Goal: Task Accomplishment & Management: Complete application form

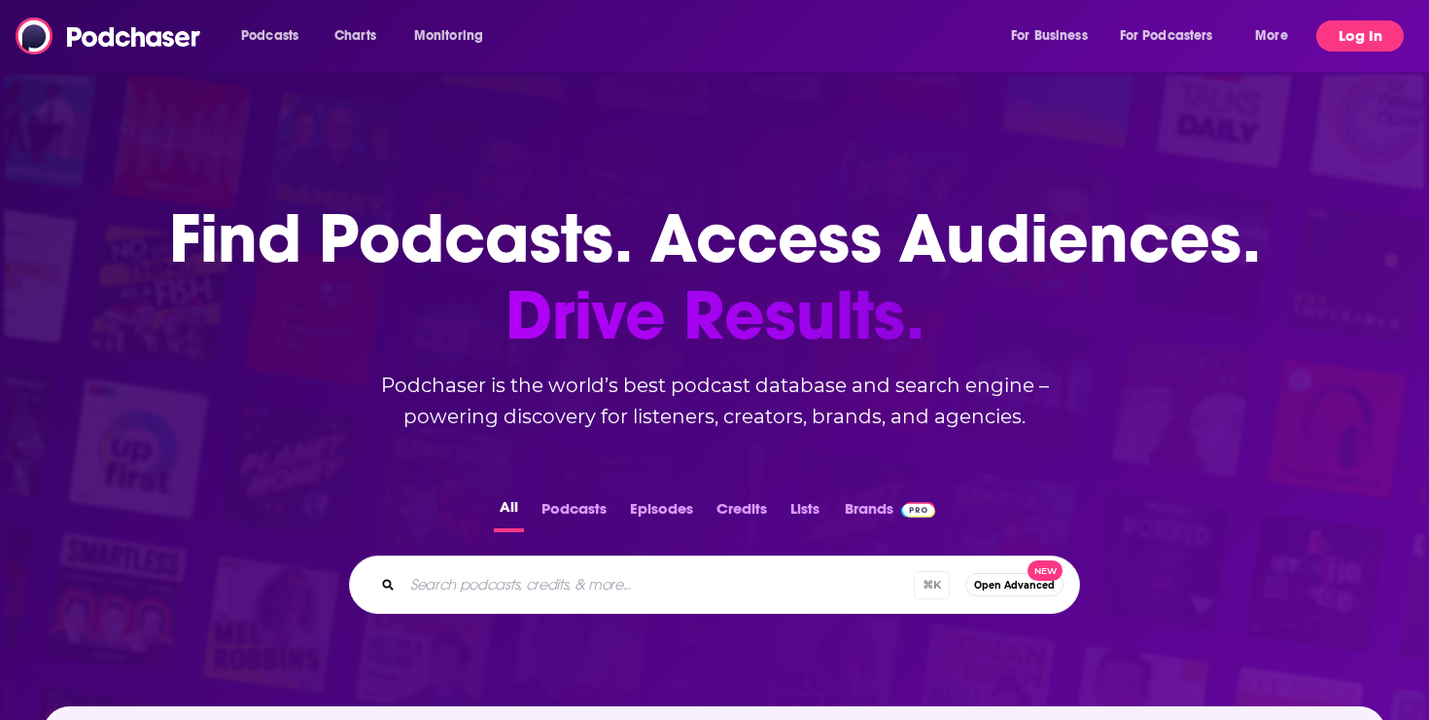
click at [1375, 48] on button "Log In" at bounding box center [1361, 35] width 88 height 31
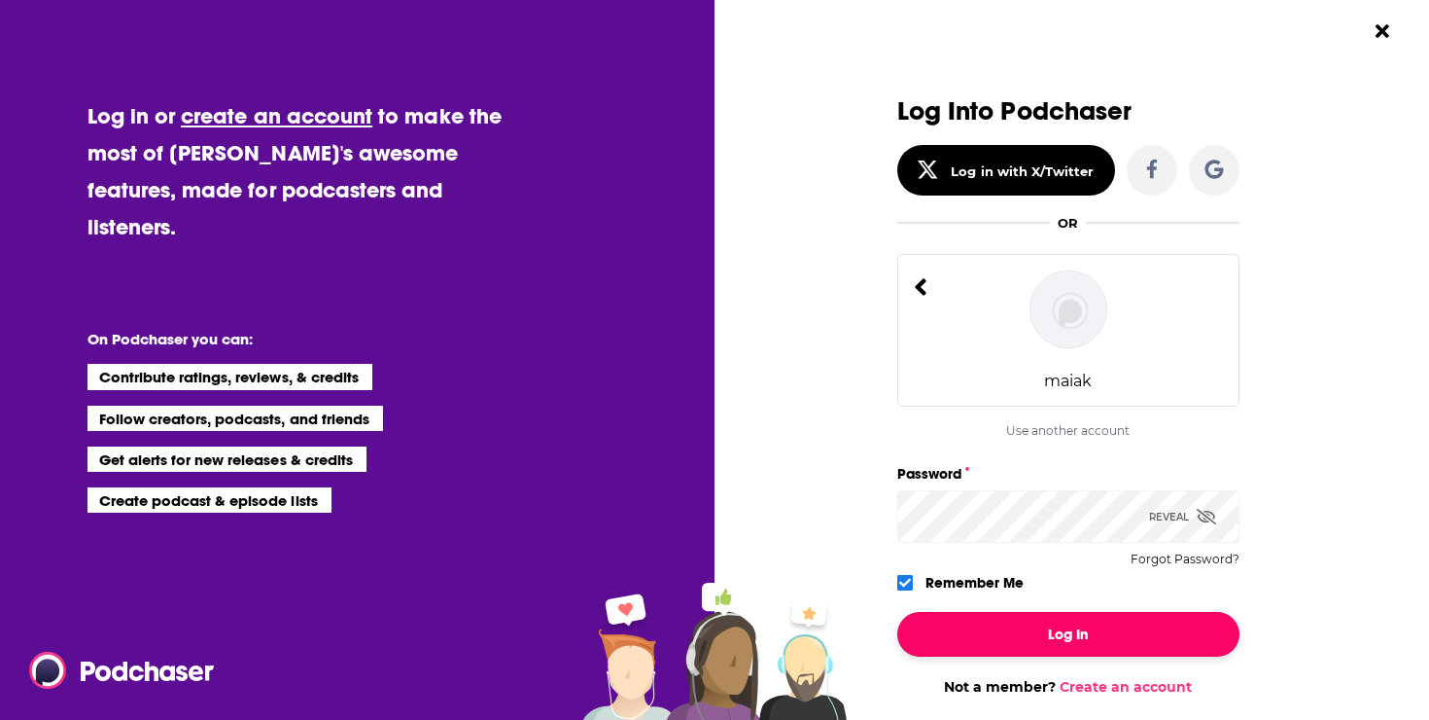
click at [1062, 646] on button "Log In" at bounding box center [1068, 634] width 342 height 45
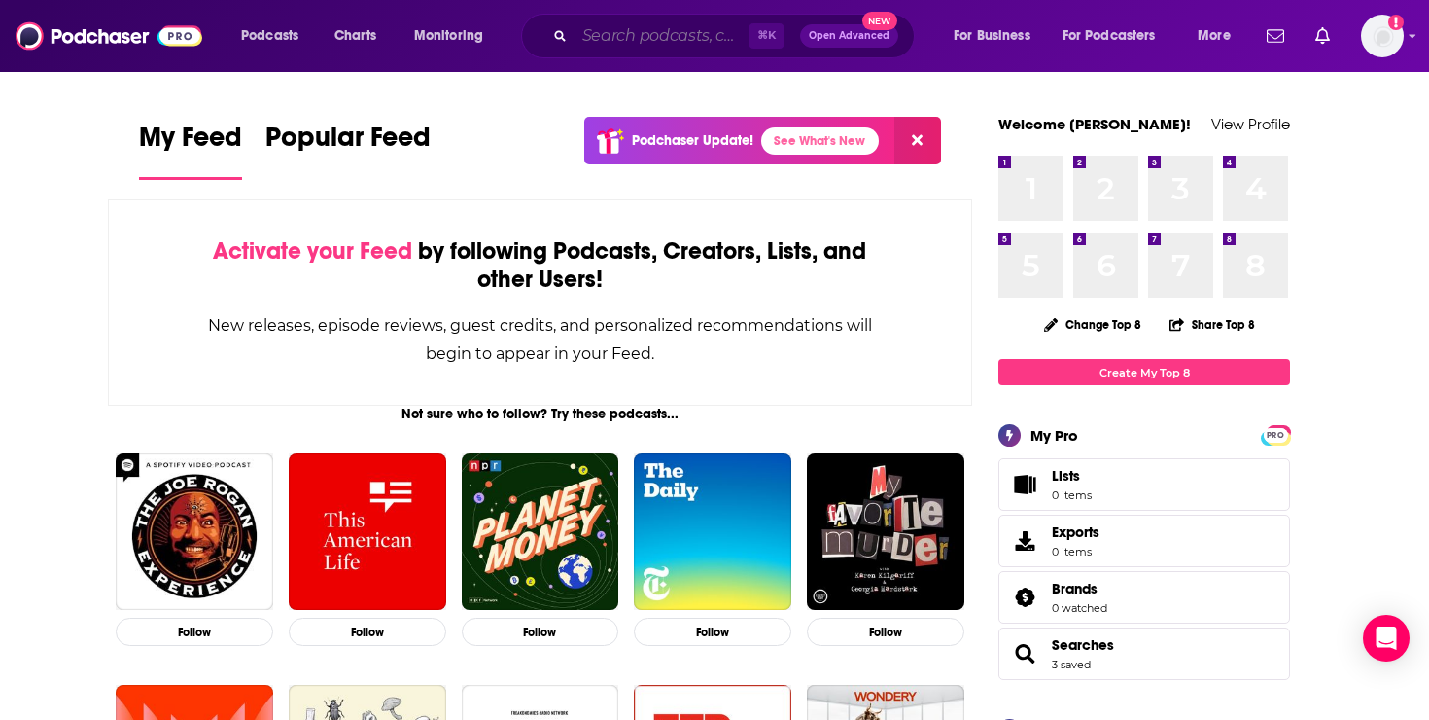
click at [706, 37] on input "Search podcasts, credits, & more..." at bounding box center [662, 35] width 174 height 31
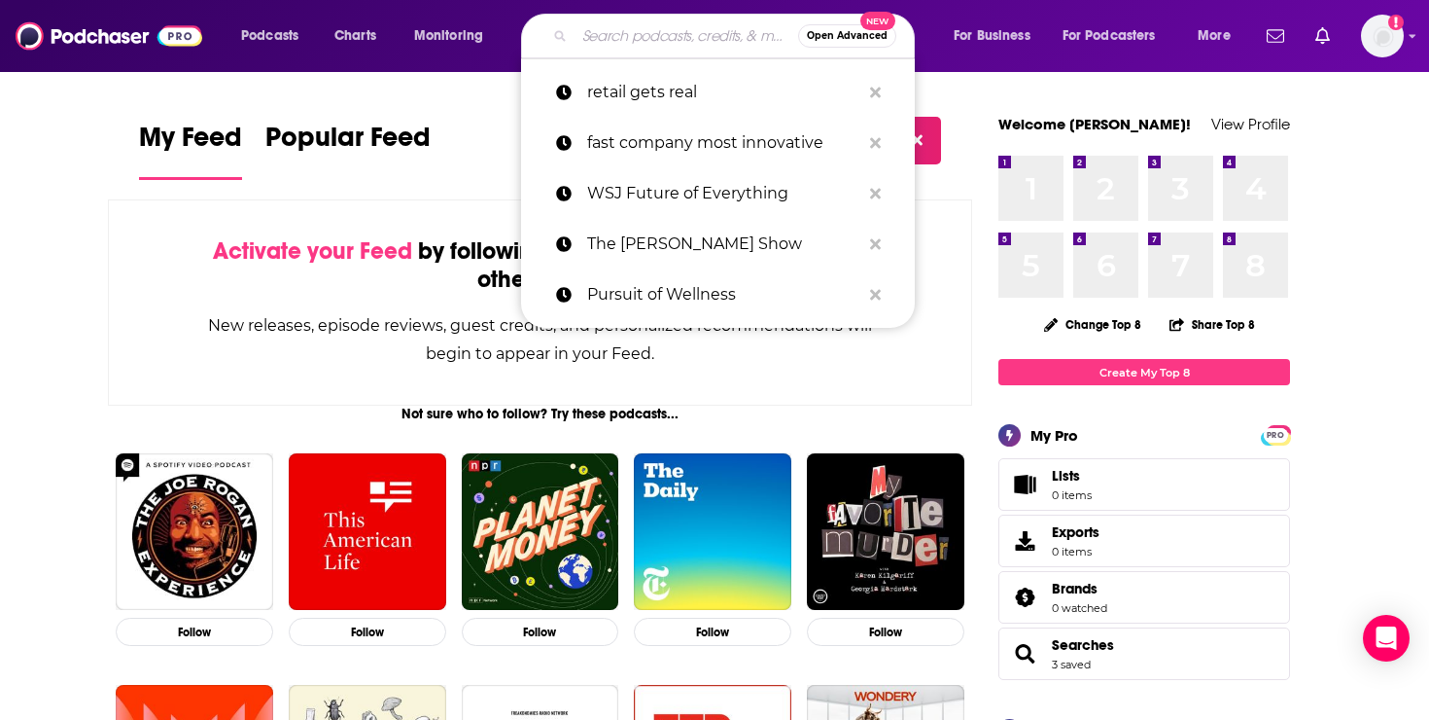
paste input "CNBC Changemakers and Power Players"
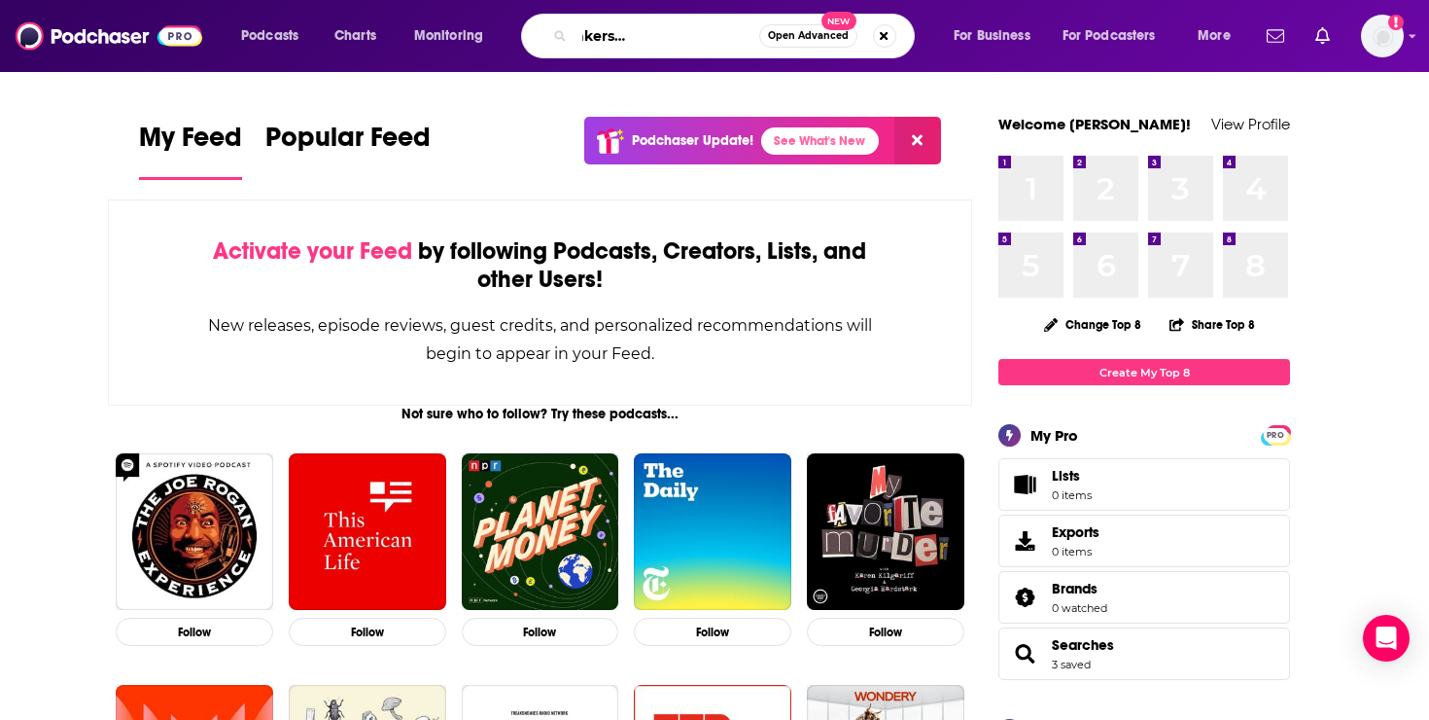
type input "CNBC Changemakers and Power Players"
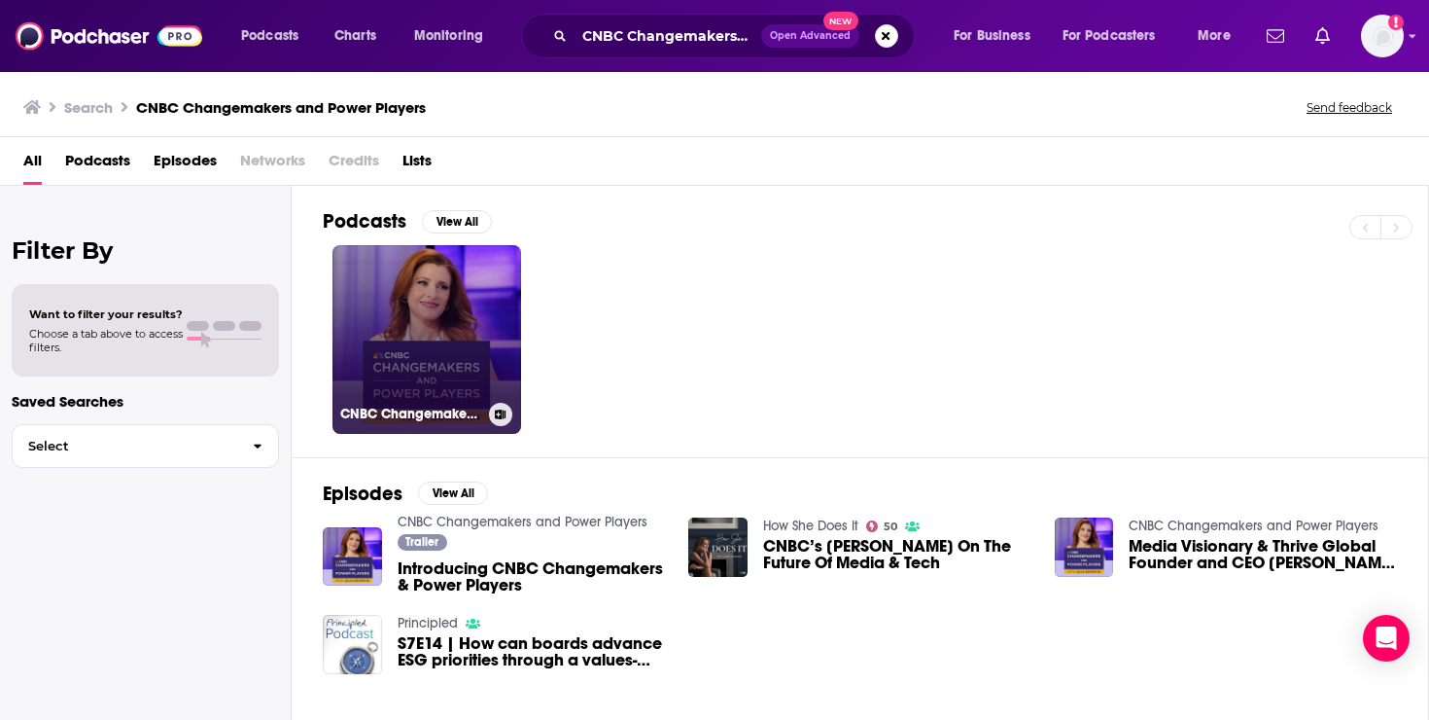
click at [448, 325] on link "CNBC Changemakers and Power Players" at bounding box center [427, 339] width 189 height 189
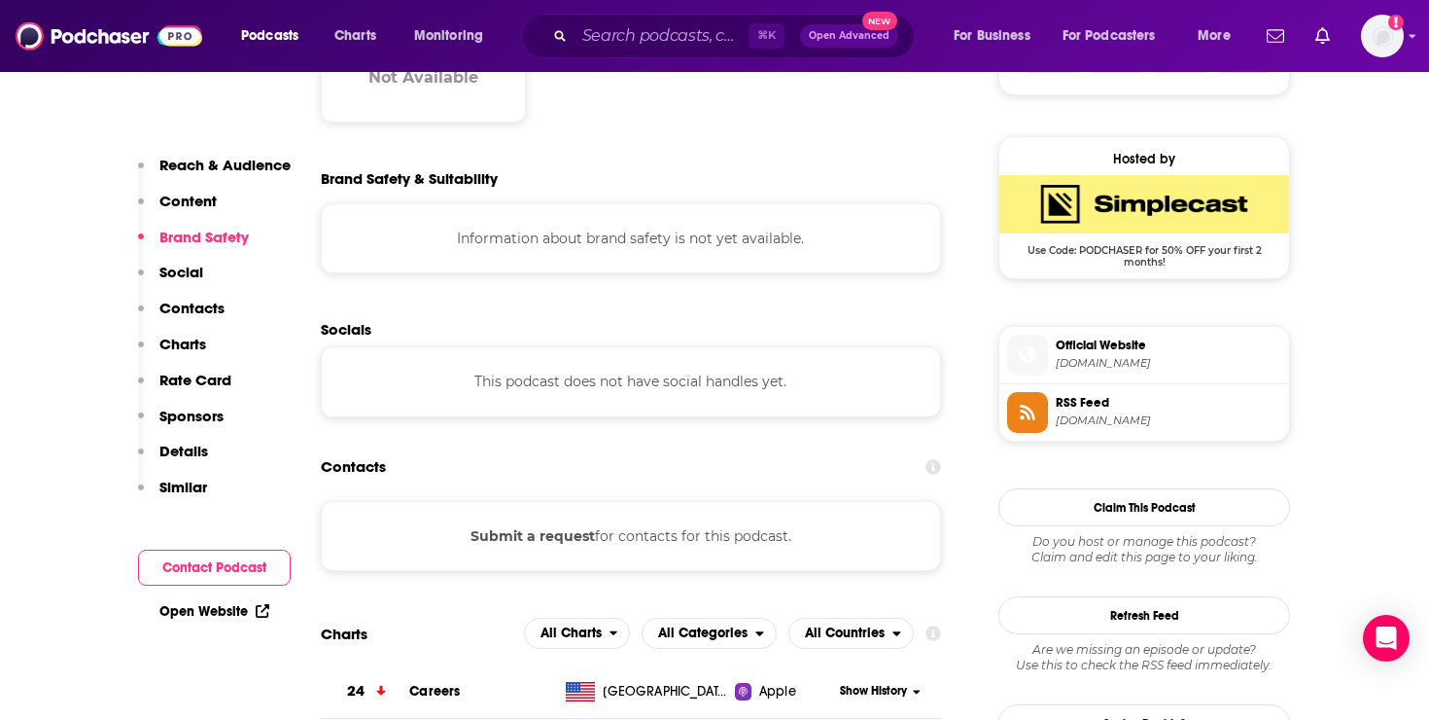
scroll to position [1364, 0]
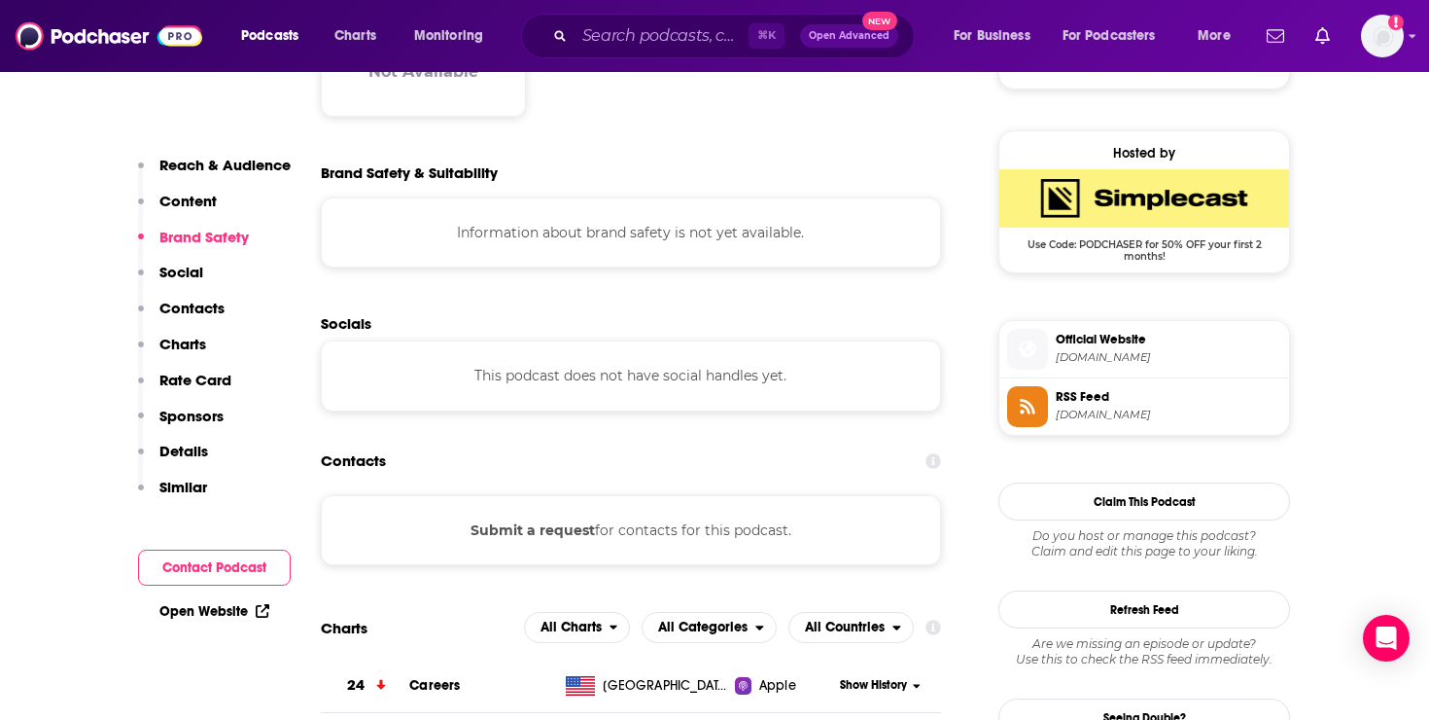
click at [630, 539] on div "Submit a request for contacts for this podcast." at bounding box center [631, 530] width 620 height 70
click at [569, 527] on button "Submit a request" at bounding box center [533, 529] width 124 height 21
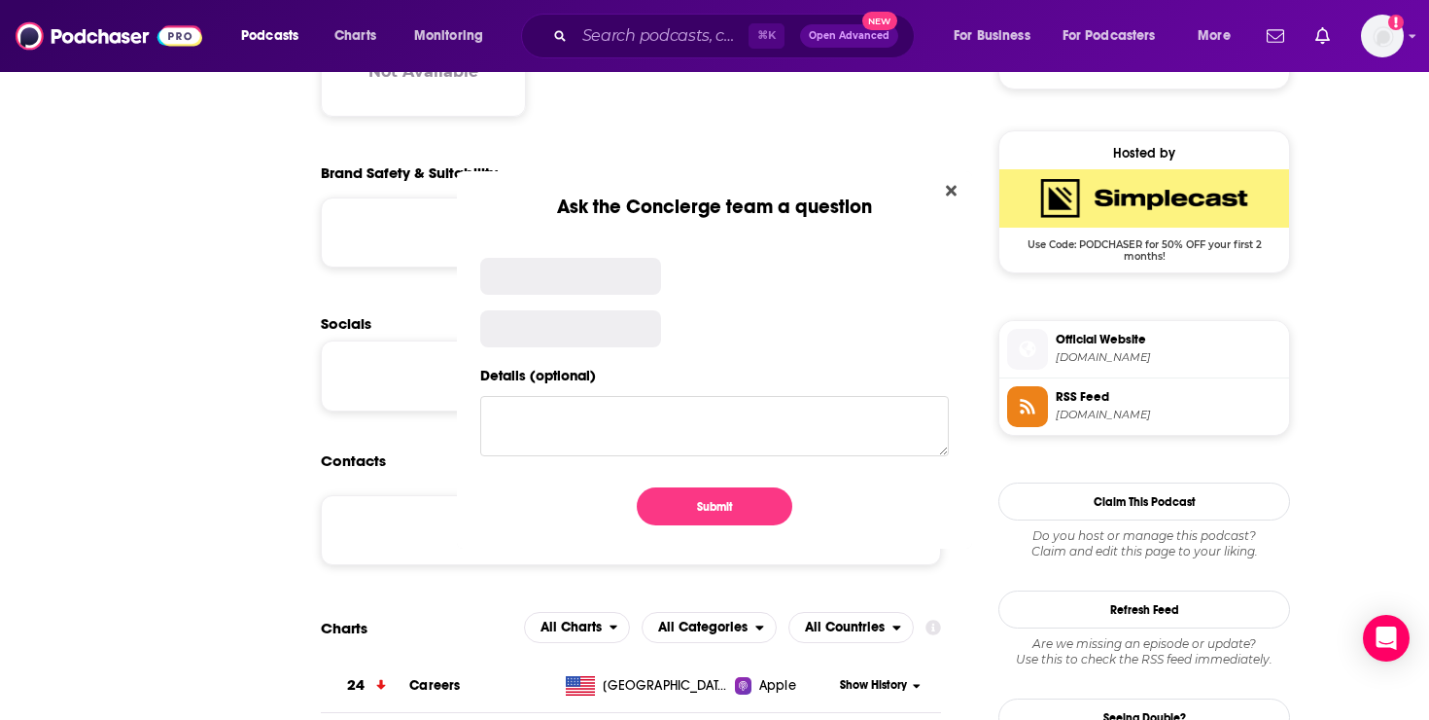
scroll to position [0, 0]
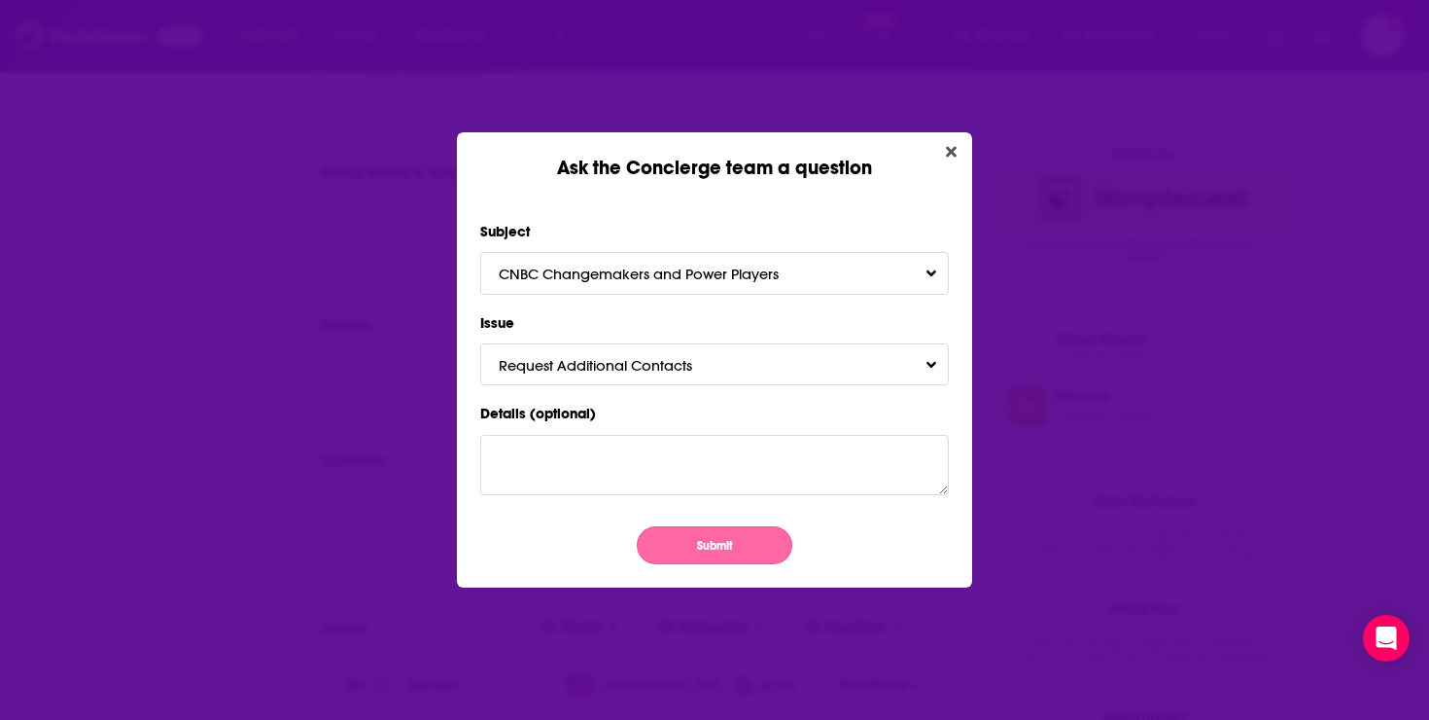
click at [689, 548] on button "Submit" at bounding box center [715, 545] width 156 height 38
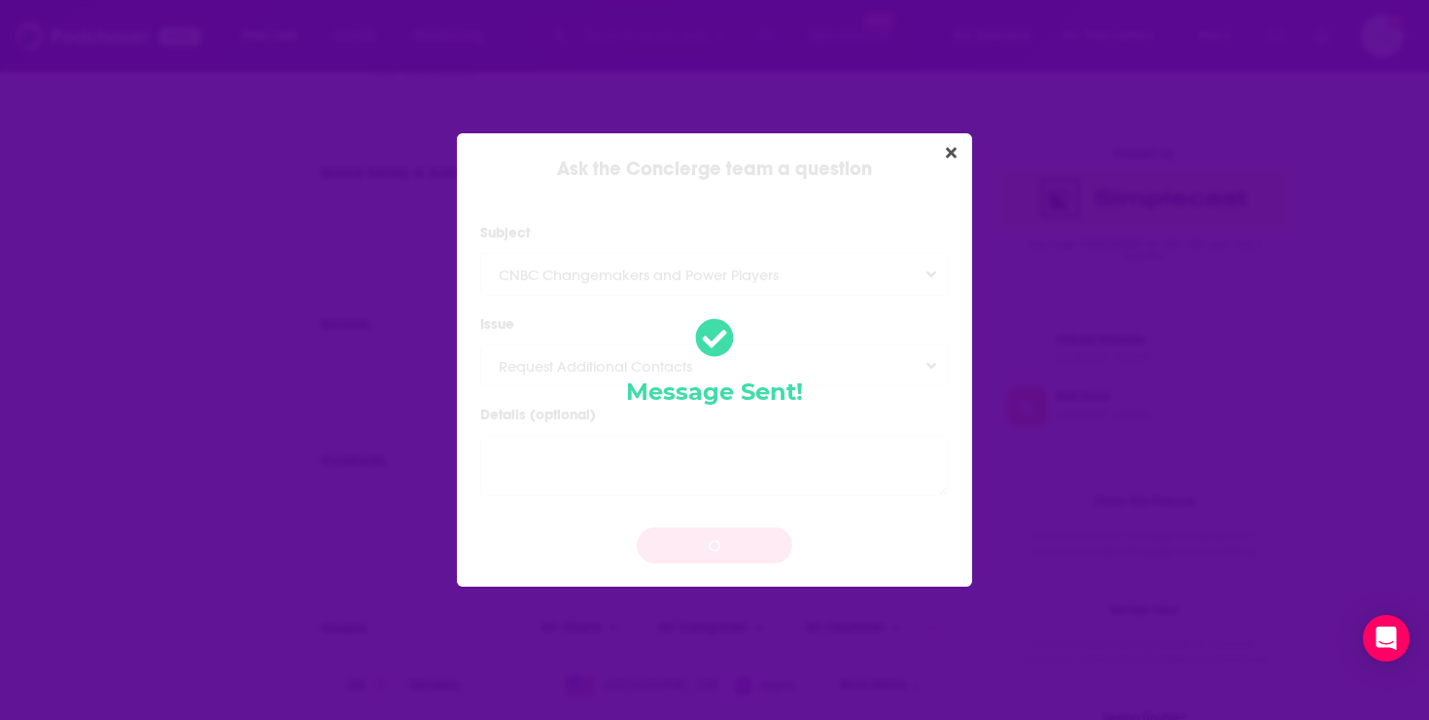
click at [958, 140] on div "Message Sent!" at bounding box center [714, 359] width 515 height 453
click at [955, 150] on icon "Close" at bounding box center [951, 153] width 11 height 11
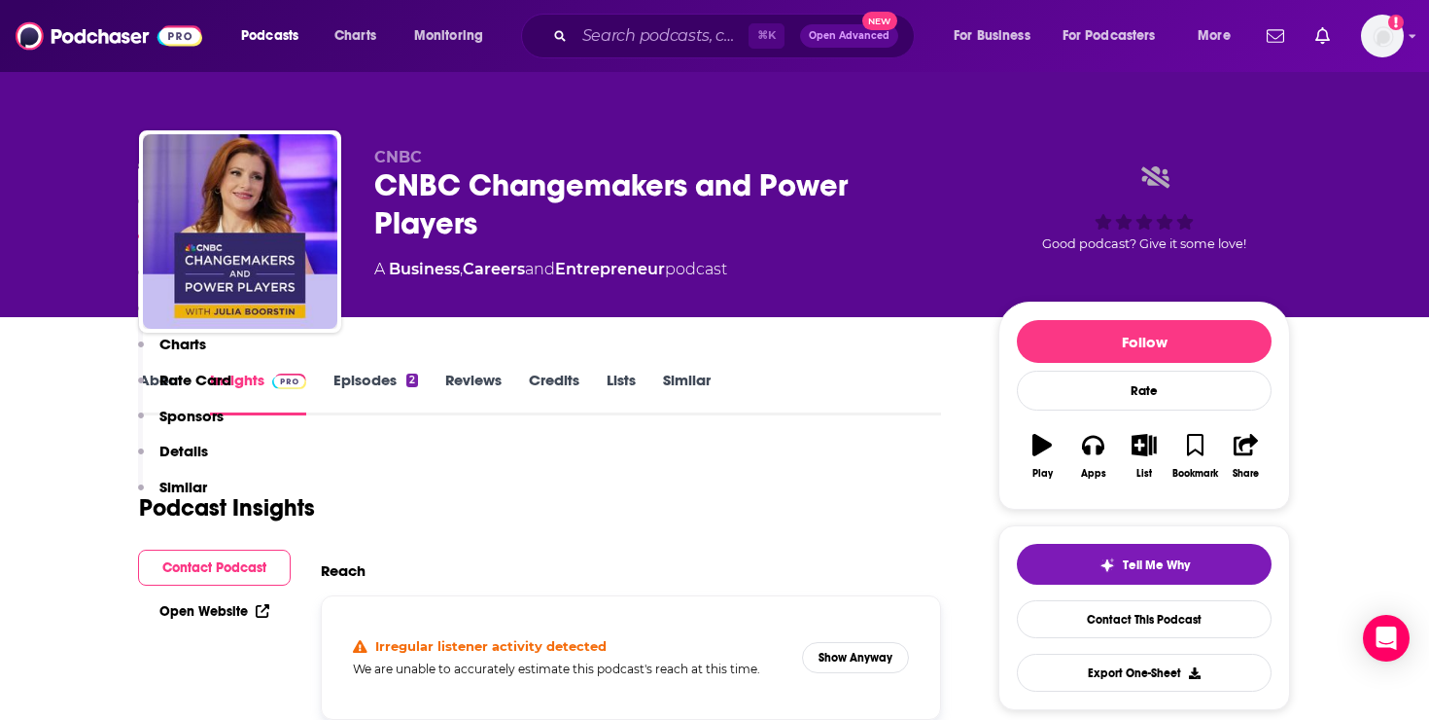
scroll to position [1364, 0]
